Goal: Check status: Check status

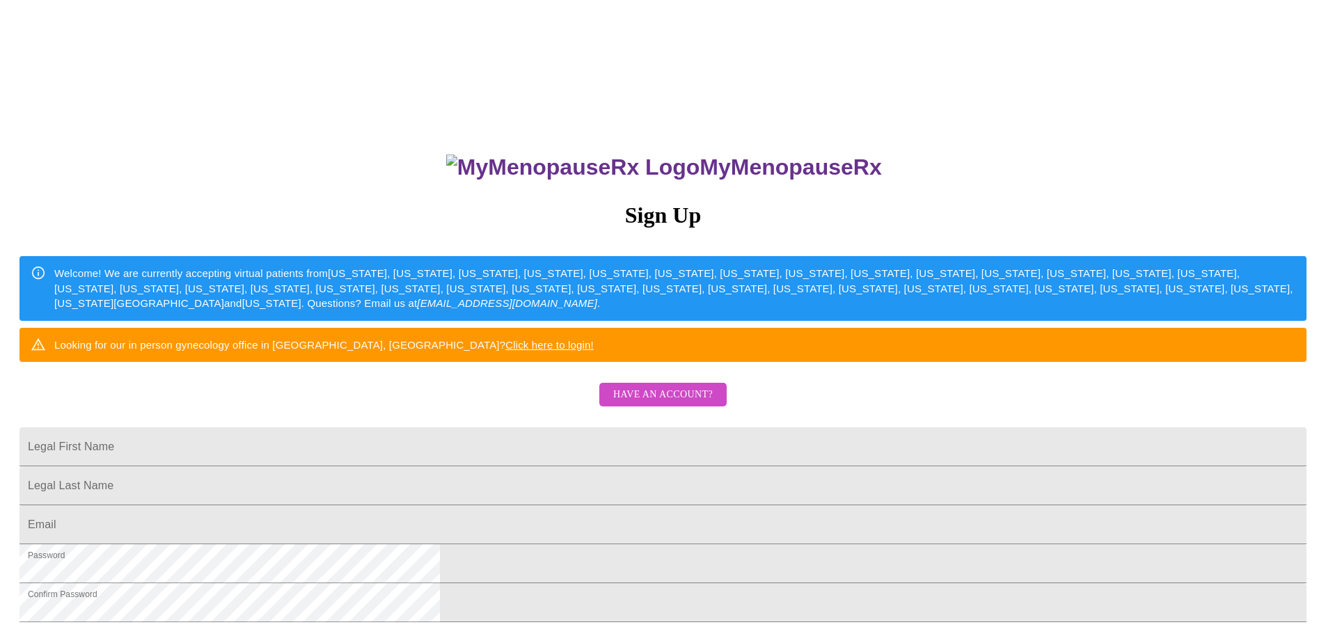
click at [626, 404] on span "Have an account?" at bounding box center [663, 394] width 100 height 17
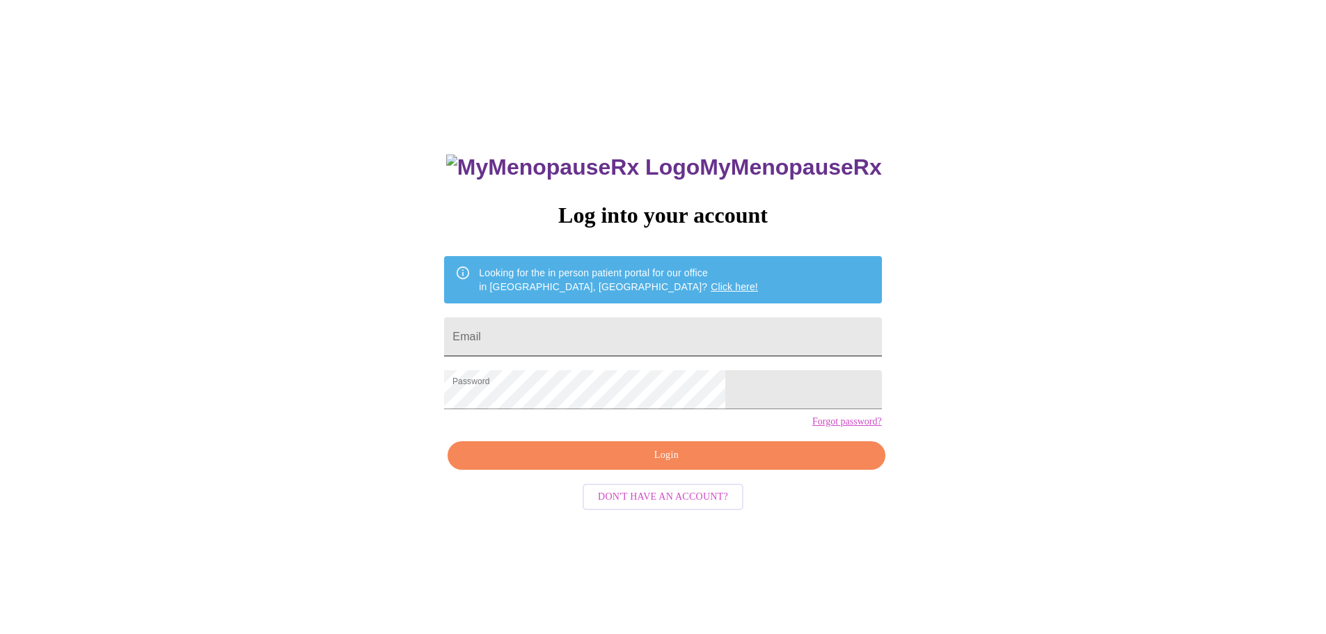
click at [574, 337] on input "Email" at bounding box center [662, 336] width 437 height 39
type input "[EMAIL_ADDRESS][DOMAIN_NAME]"
click at [639, 464] on span "Login" at bounding box center [665, 455] width 405 height 17
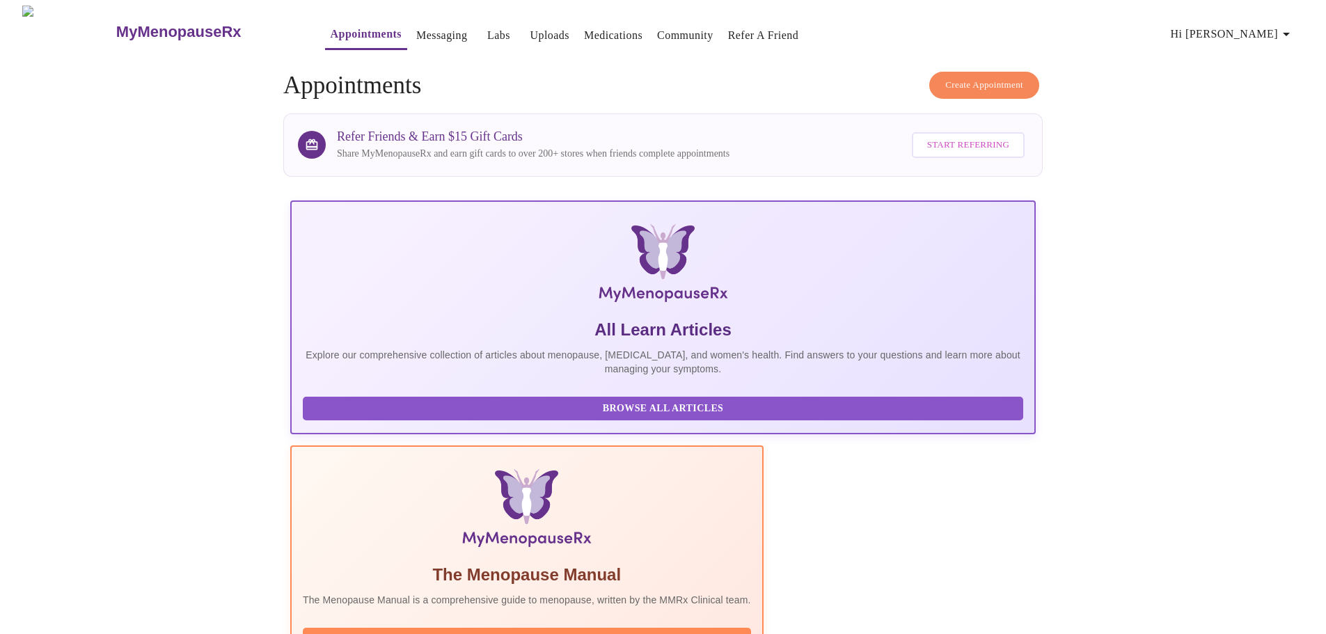
click at [487, 32] on link "Labs" at bounding box center [498, 35] width 23 height 19
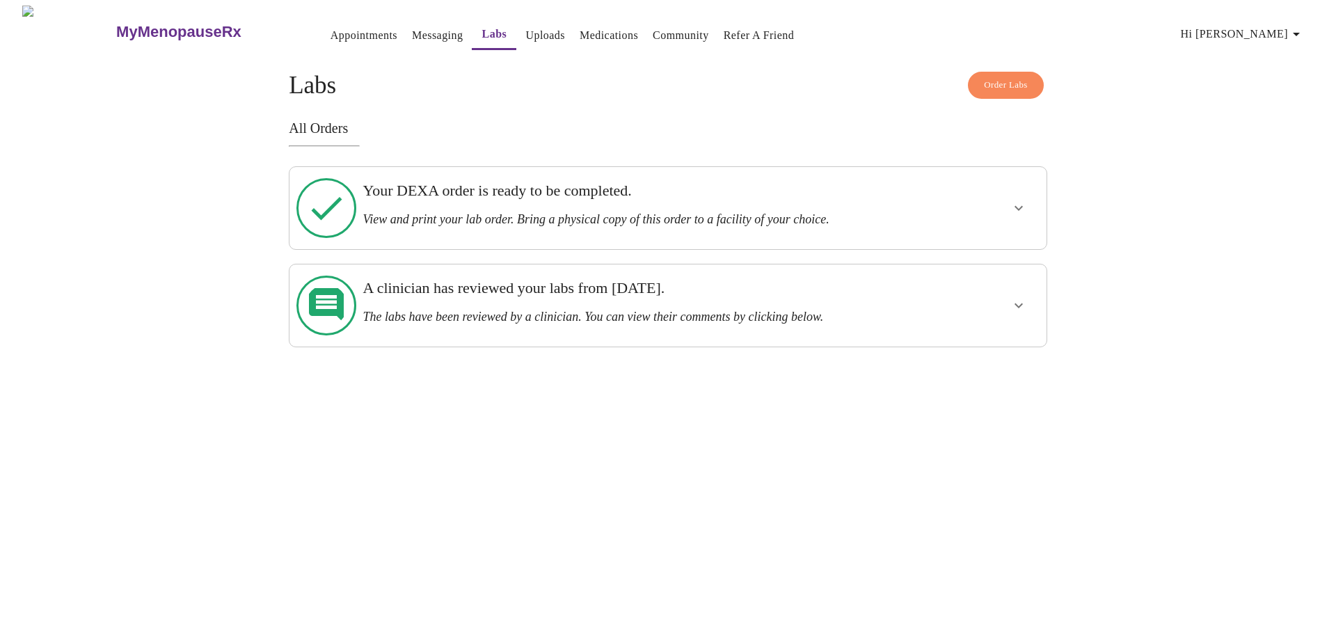
click at [1015, 201] on icon "show more" at bounding box center [1018, 208] width 17 height 17
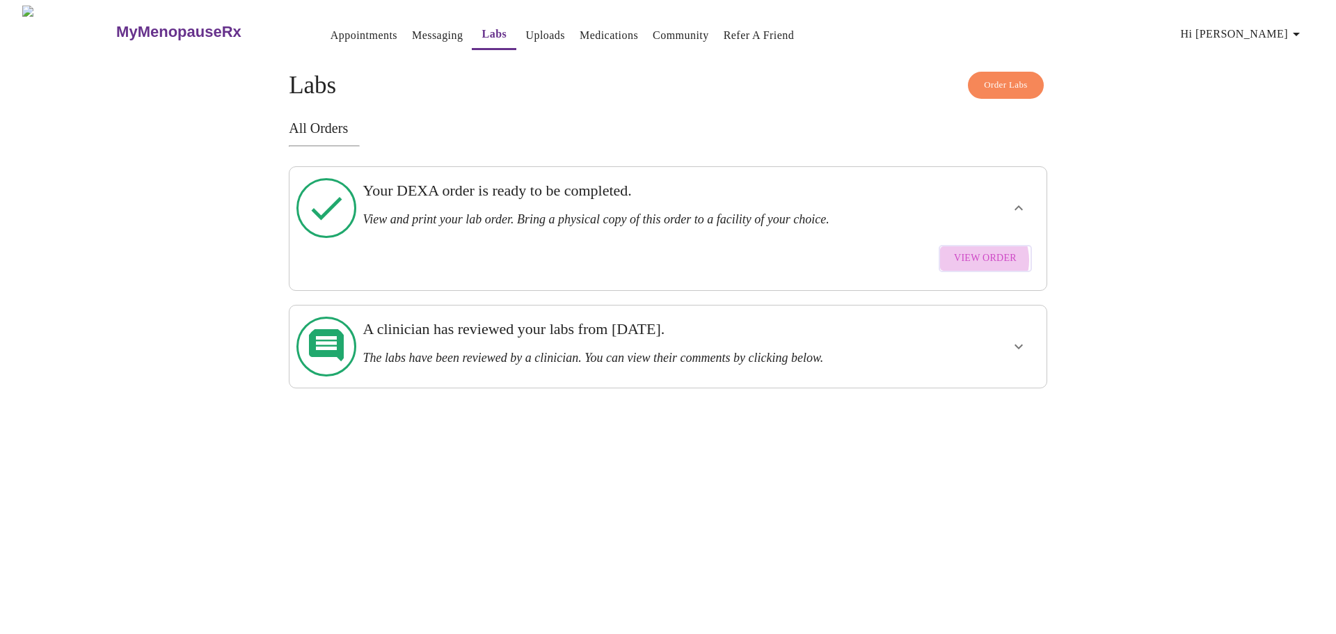
click at [977, 250] on span "View Order" at bounding box center [985, 258] width 63 height 17
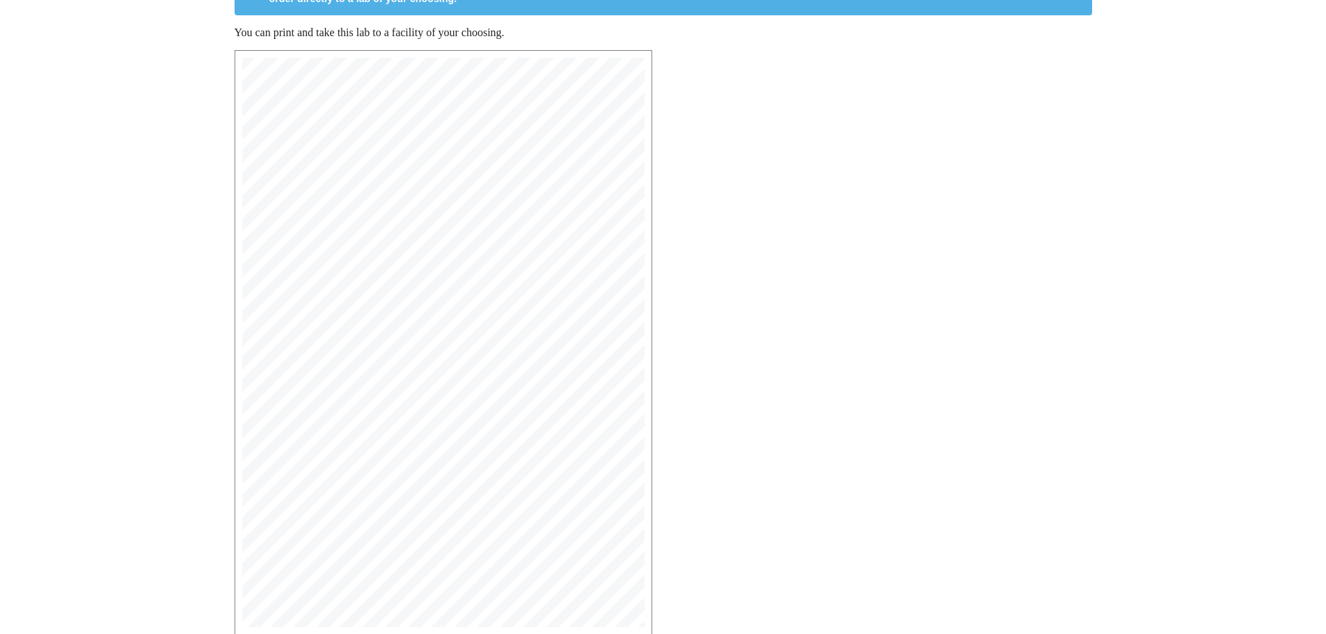
scroll to position [209, 0]
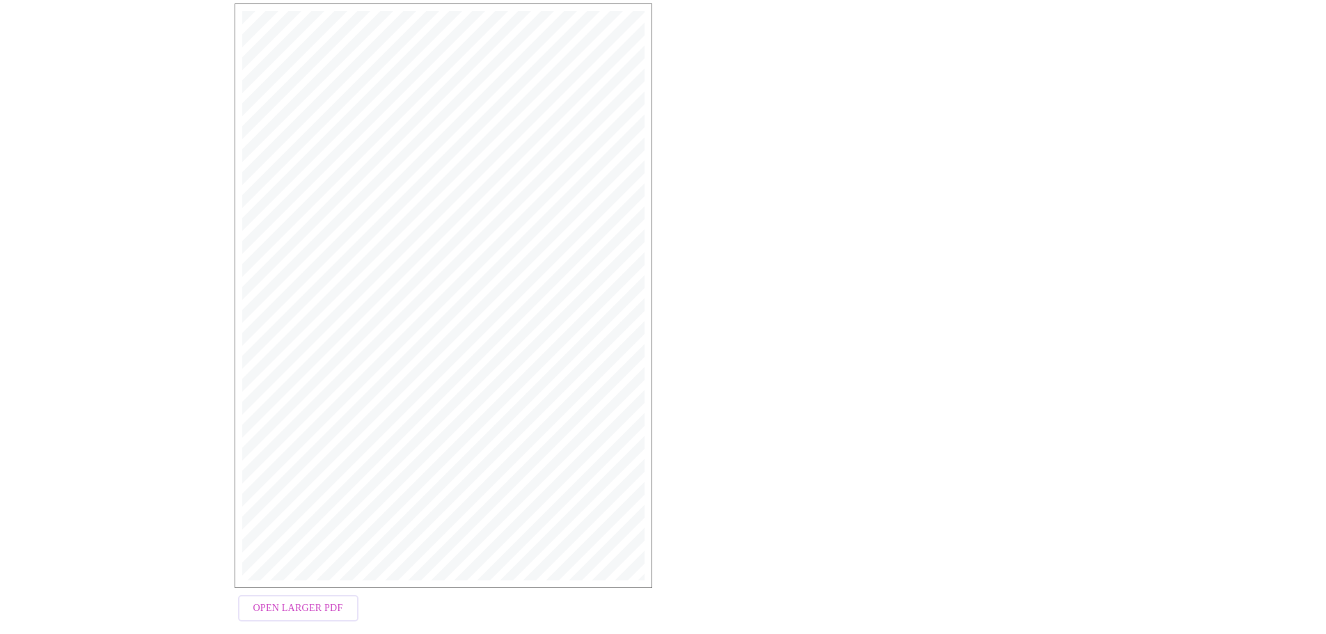
click at [335, 601] on span "Open Larger PDF" at bounding box center [298, 608] width 90 height 17
